Goal: Transaction & Acquisition: Book appointment/travel/reservation

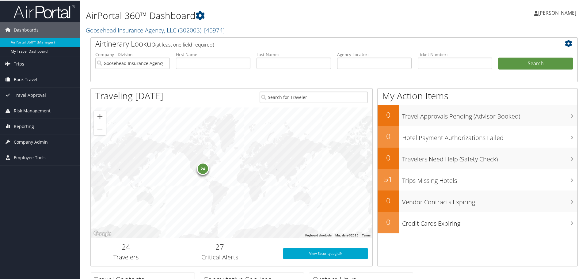
click at [14, 80] on span "Book Travel" at bounding box center [26, 78] width 24 height 15
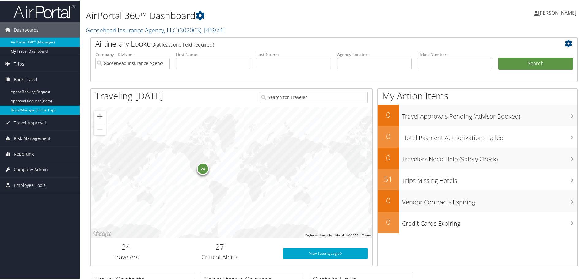
click at [39, 106] on link "Book/Manage Online Trips" at bounding box center [40, 109] width 80 height 9
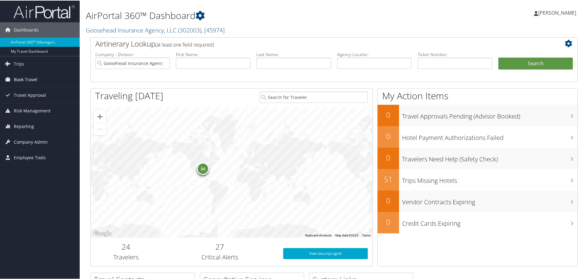
click at [33, 79] on span "Book Travel" at bounding box center [26, 78] width 24 height 15
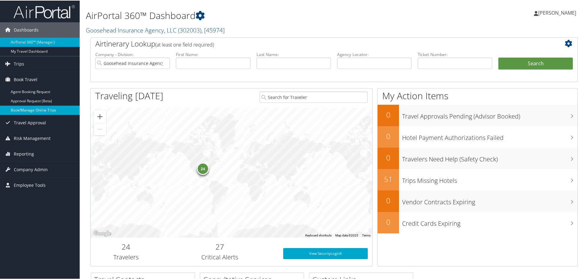
click at [29, 108] on link "Book/Manage Online Trips" at bounding box center [40, 109] width 80 height 9
